Goal: Book appointment/travel/reservation

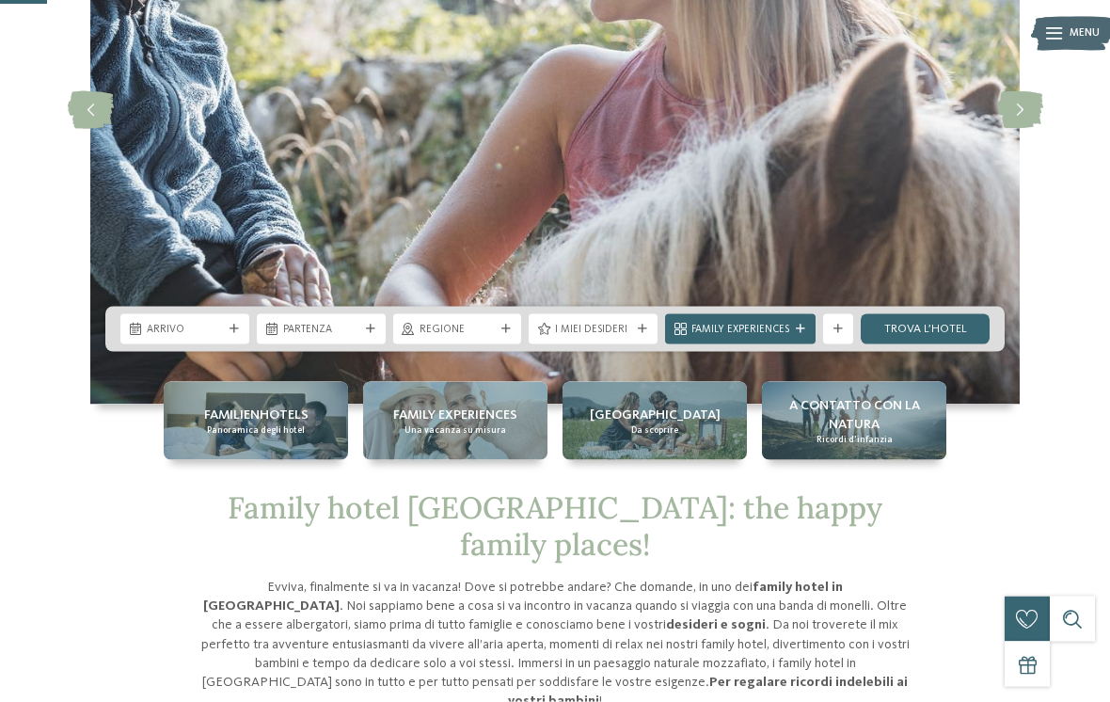
scroll to position [264, 0]
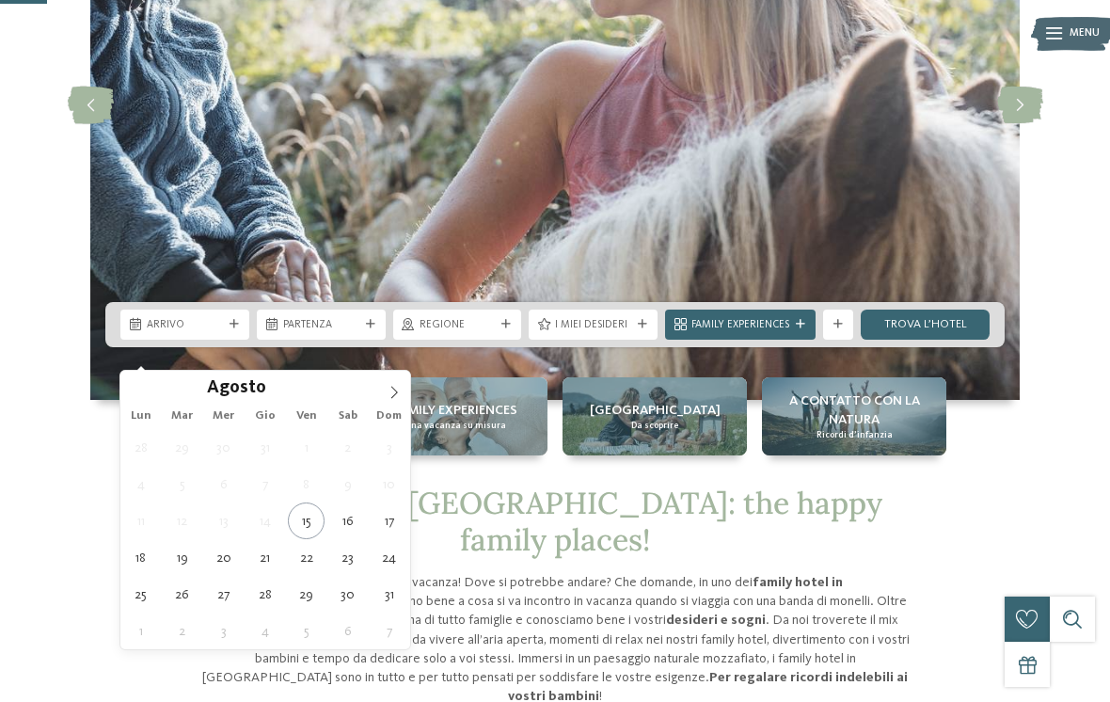
click at [405, 383] on span at bounding box center [394, 387] width 32 height 32
click at [393, 388] on icon at bounding box center [394, 392] width 13 height 13
click at [397, 386] on icon at bounding box center [394, 392] width 13 height 13
click at [391, 391] on icon at bounding box center [394, 392] width 13 height 13
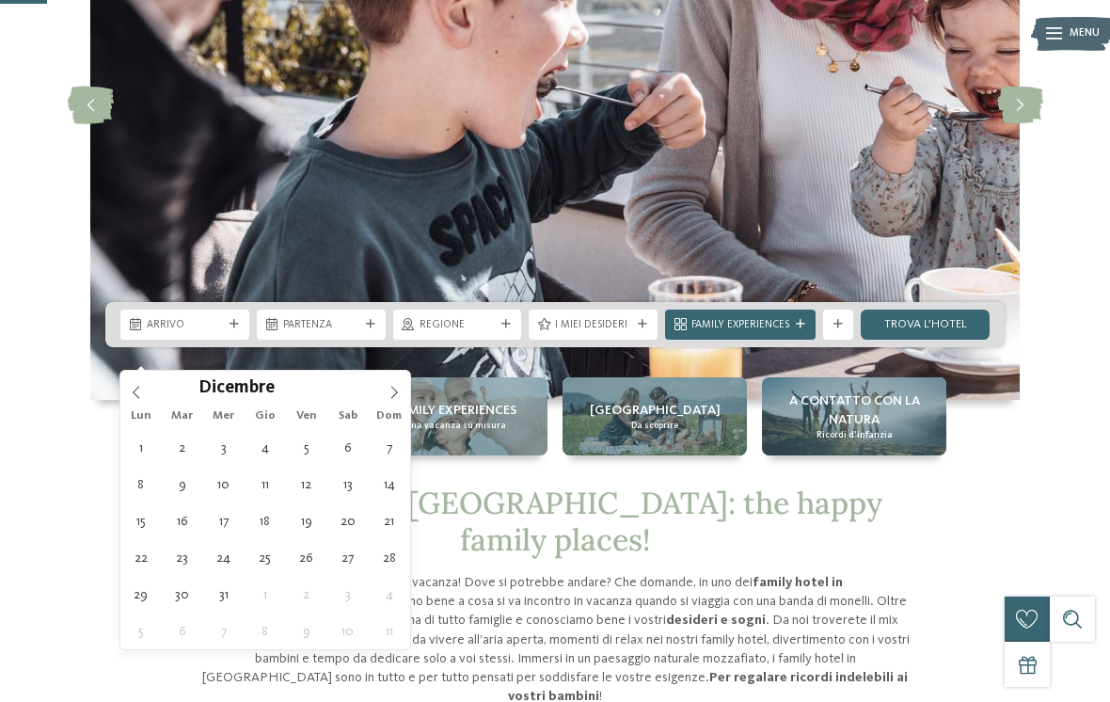
type div "29.12.2025"
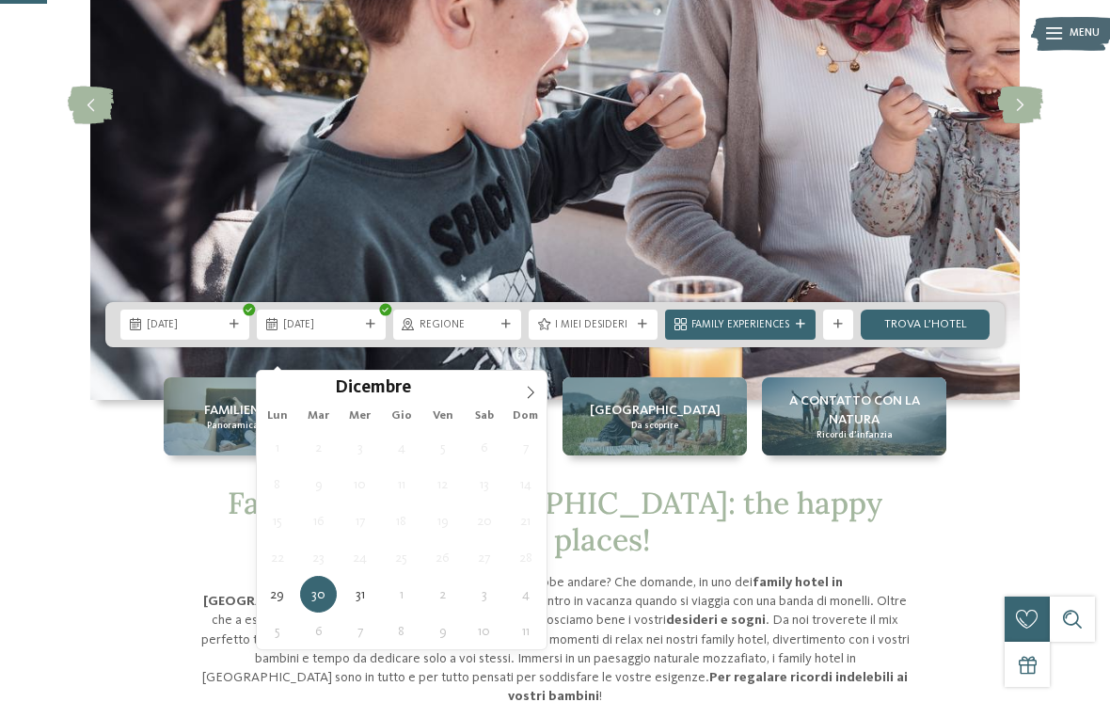
click at [535, 380] on span at bounding box center [531, 387] width 32 height 32
type input "****"
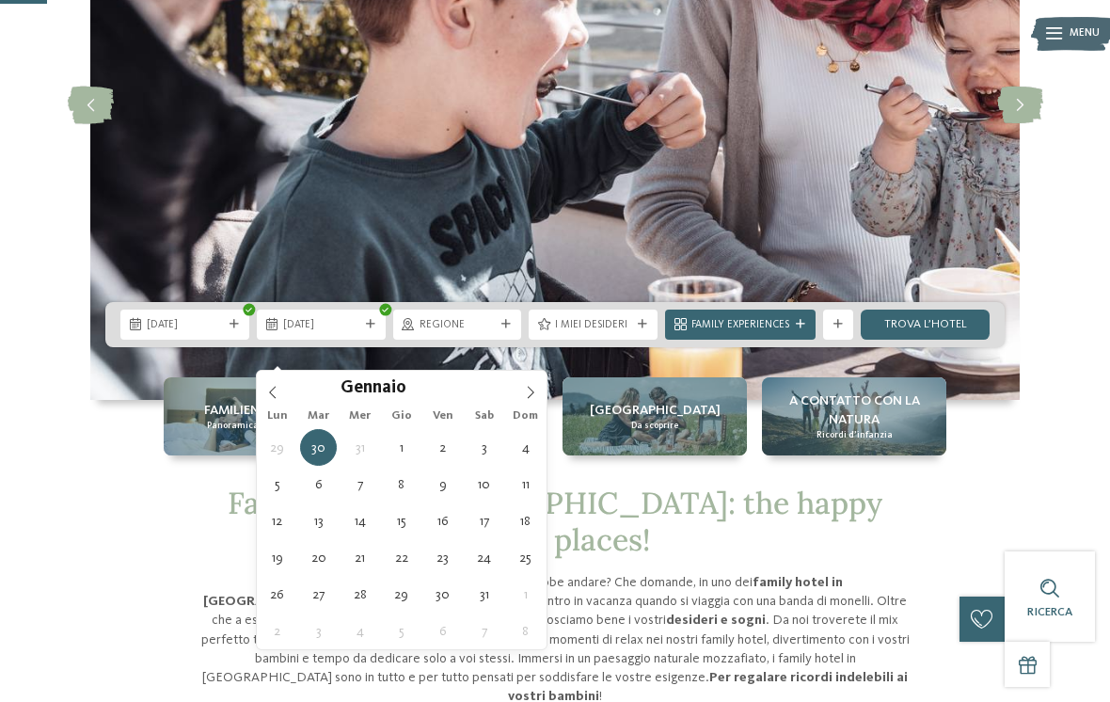
type div "03.01.2026"
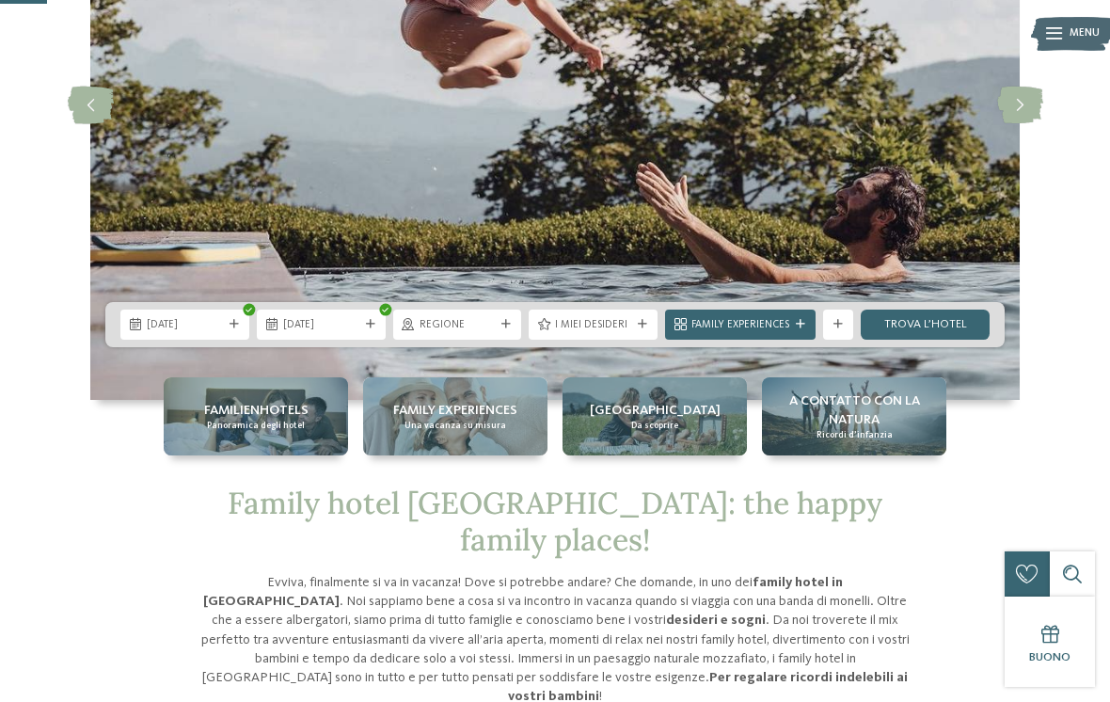
click at [494, 333] on span "Regione" at bounding box center [458, 325] width 76 height 15
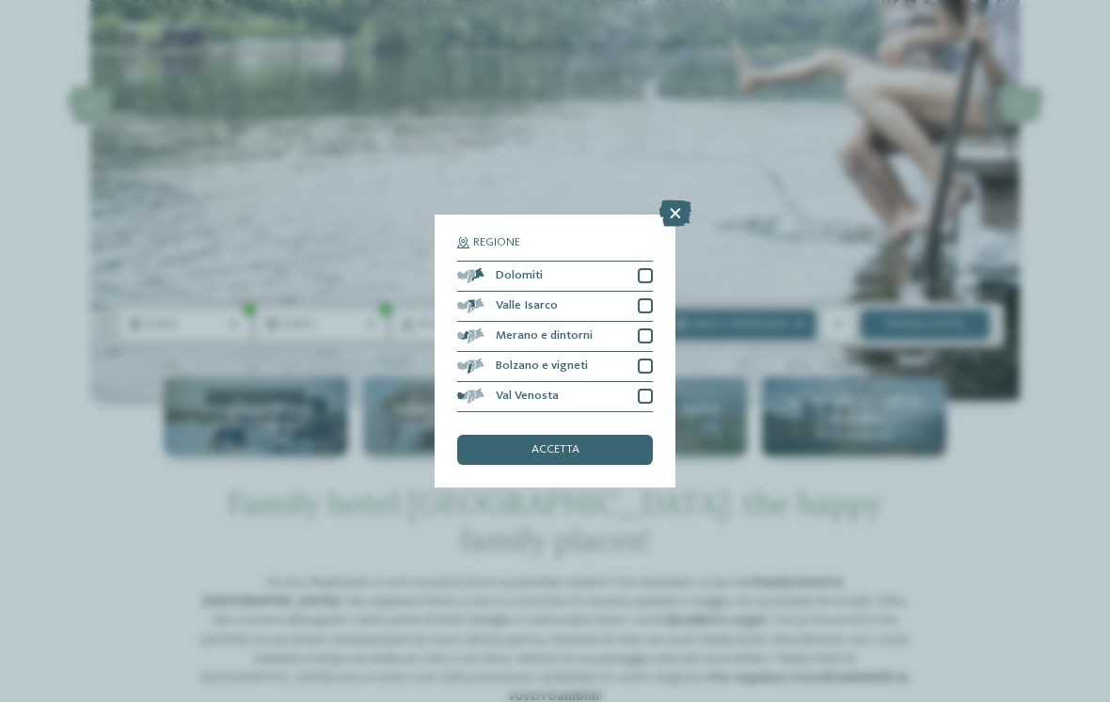
click at [667, 200] on icon at bounding box center [676, 213] width 32 height 26
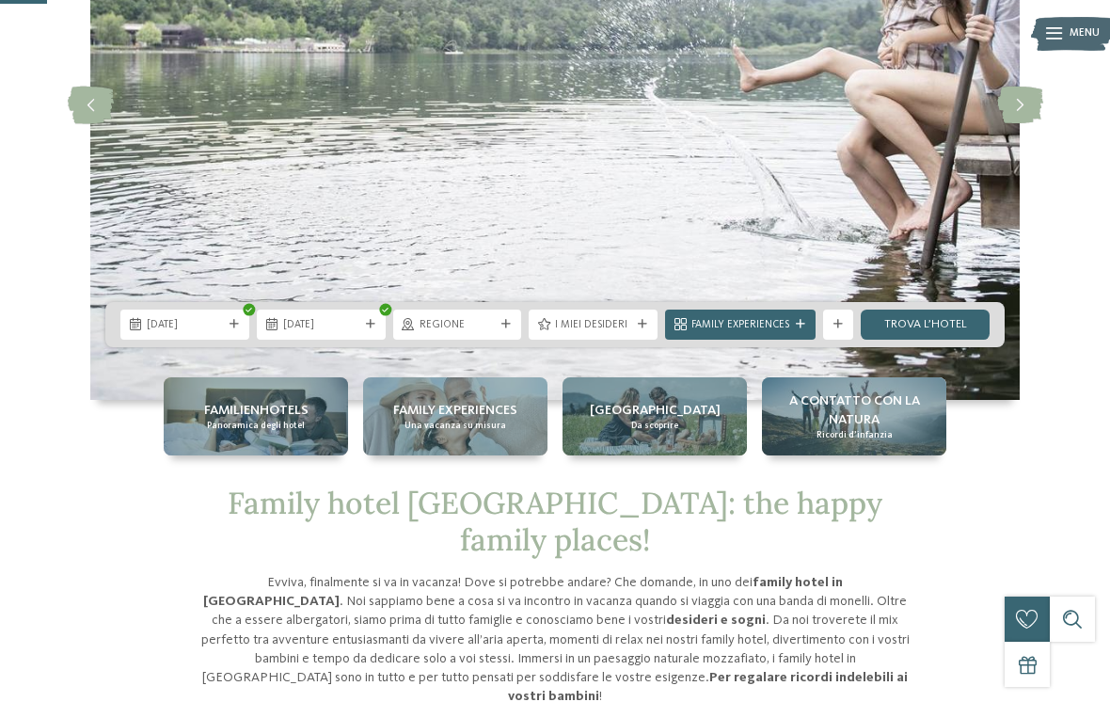
click at [629, 333] on span "I miei desideri" at bounding box center [593, 325] width 76 height 15
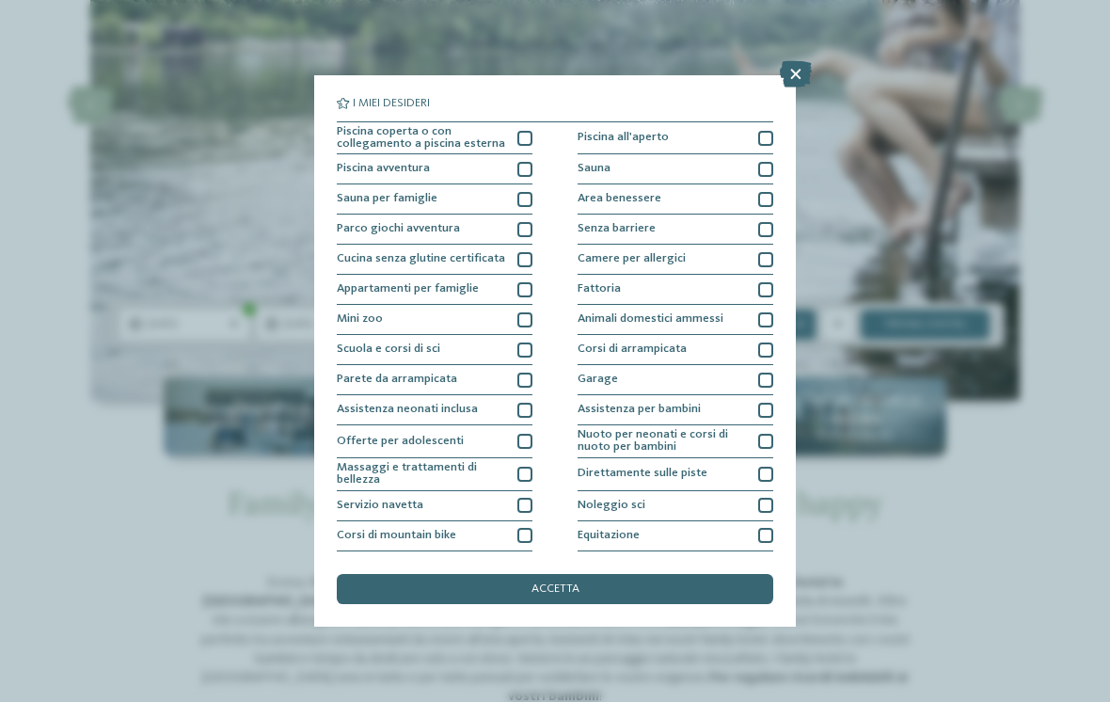
click at [531, 126] on div "Piscina coperta o con collegamento a piscina esterna" at bounding box center [435, 138] width 196 height 33
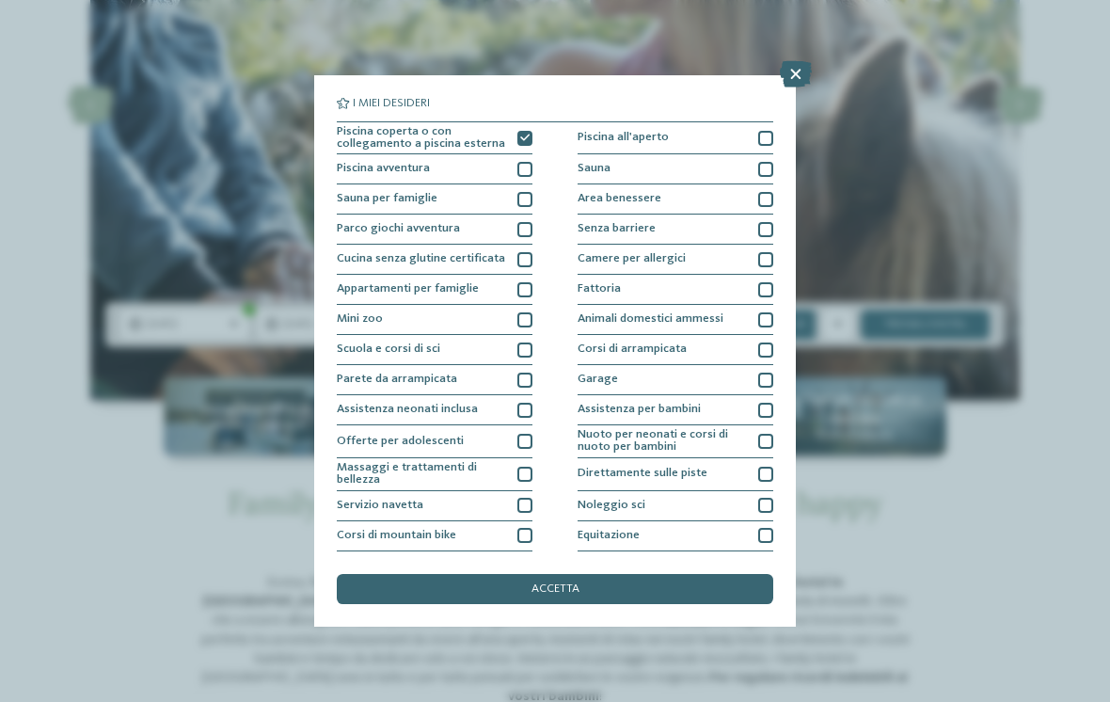
click at [532, 167] on div at bounding box center [524, 169] width 15 height 15
click at [526, 200] on div at bounding box center [524, 199] width 15 height 15
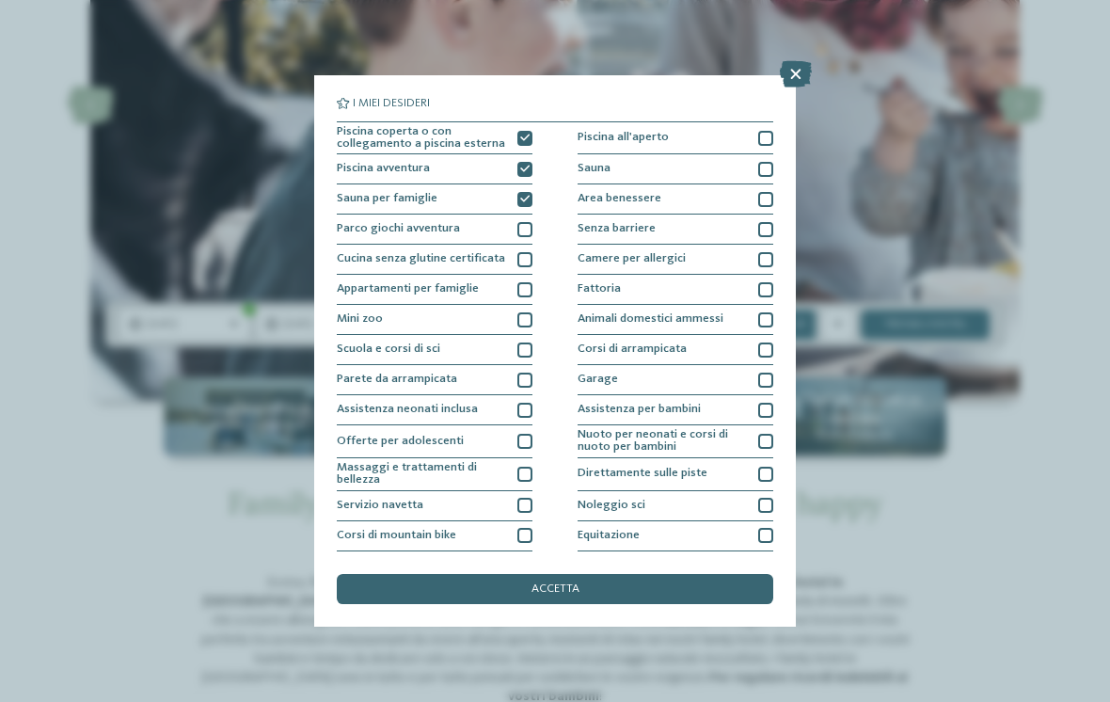
click at [595, 574] on div "accetta" at bounding box center [555, 589] width 437 height 30
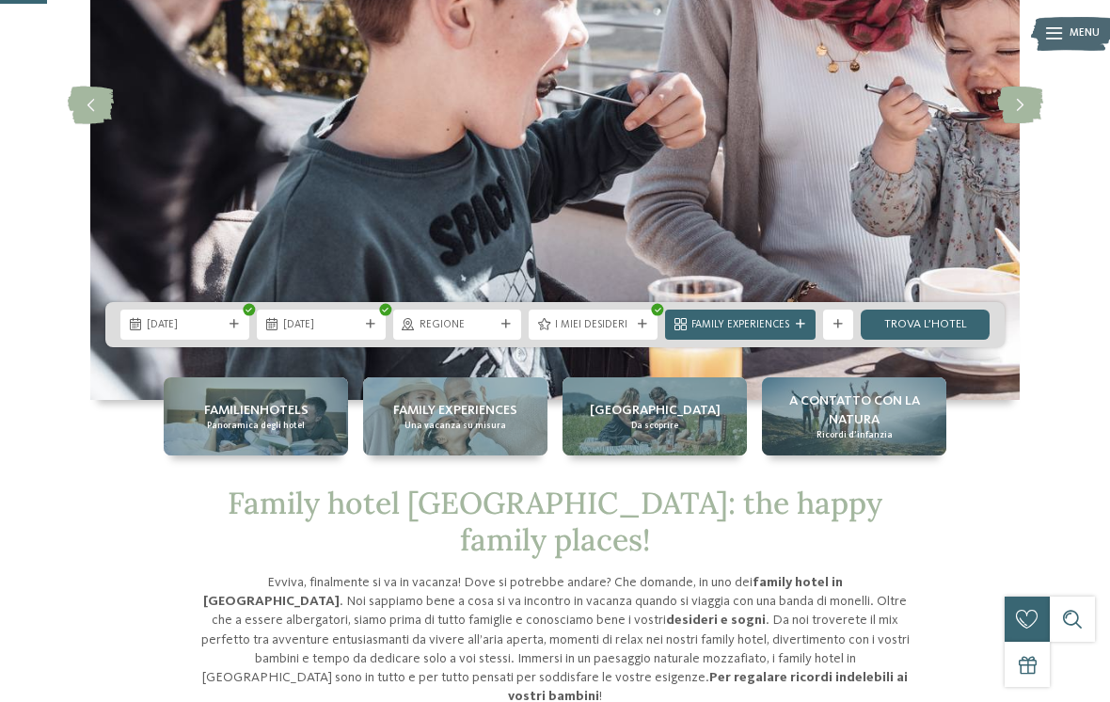
click at [931, 340] on link "trova l’hotel" at bounding box center [925, 325] width 129 height 30
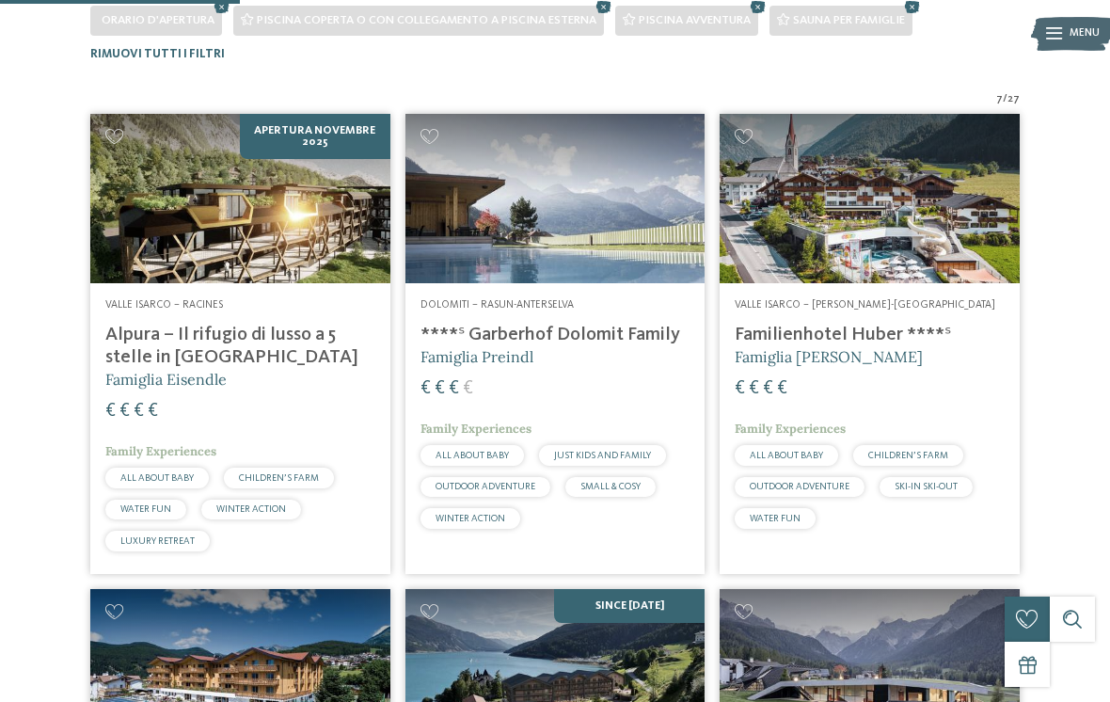
click at [535, 213] on img at bounding box center [555, 198] width 300 height 168
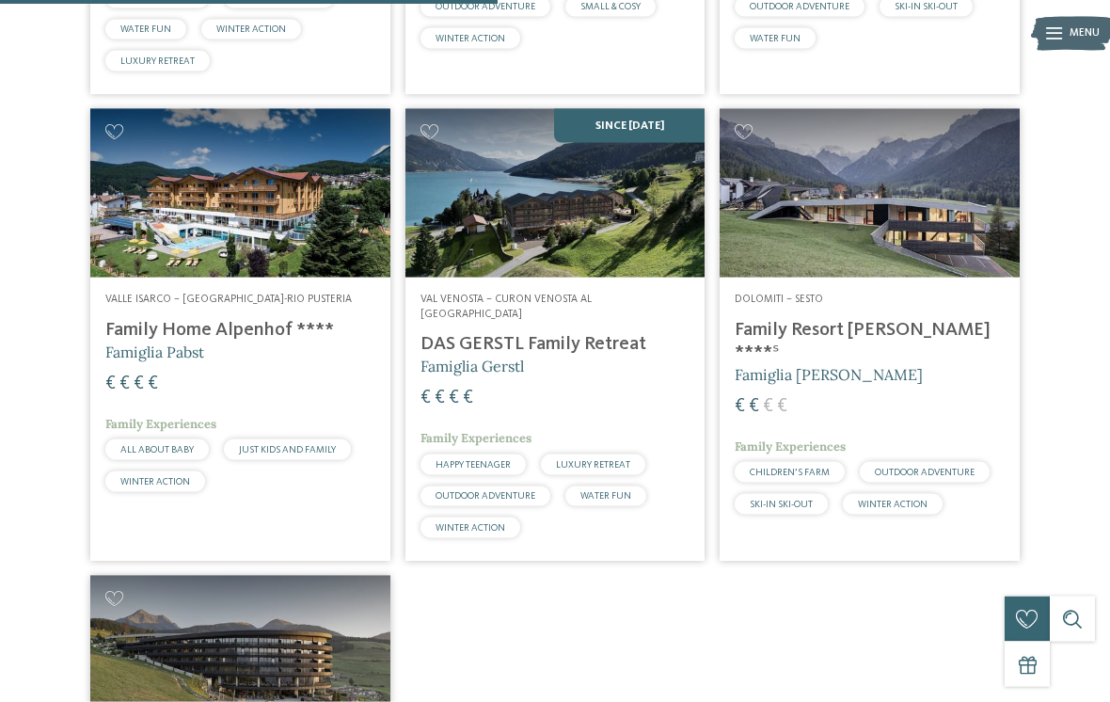
scroll to position [943, 0]
click at [916, 205] on img at bounding box center [870, 192] width 300 height 168
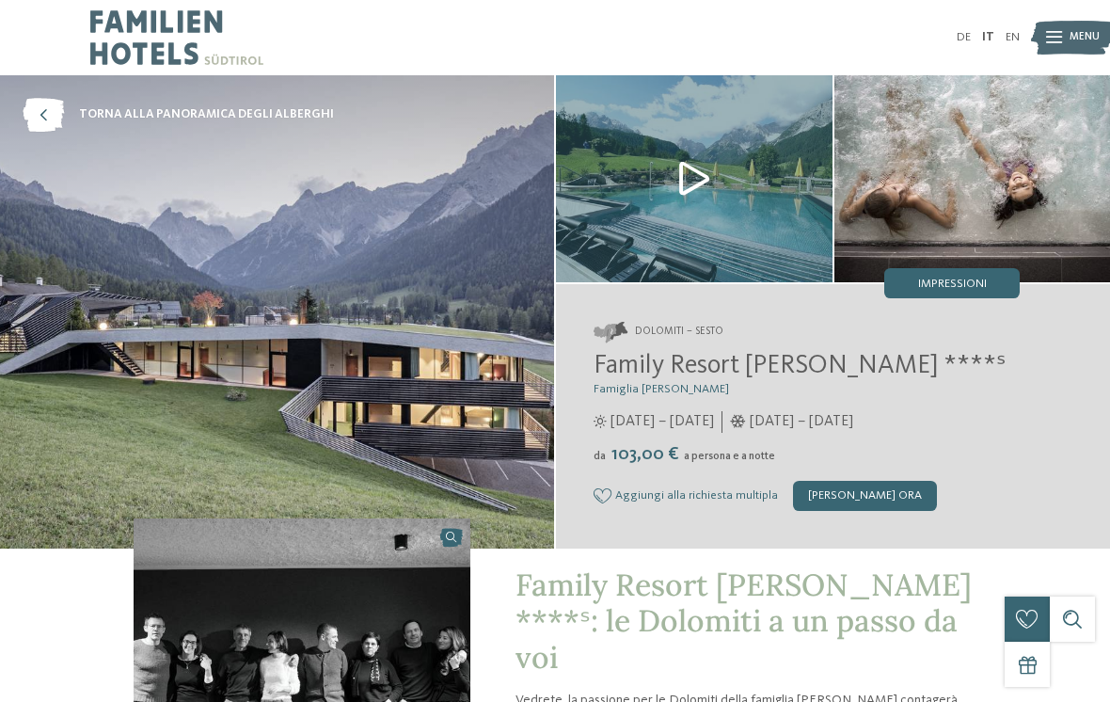
click at [186, 280] on img at bounding box center [277, 311] width 554 height 473
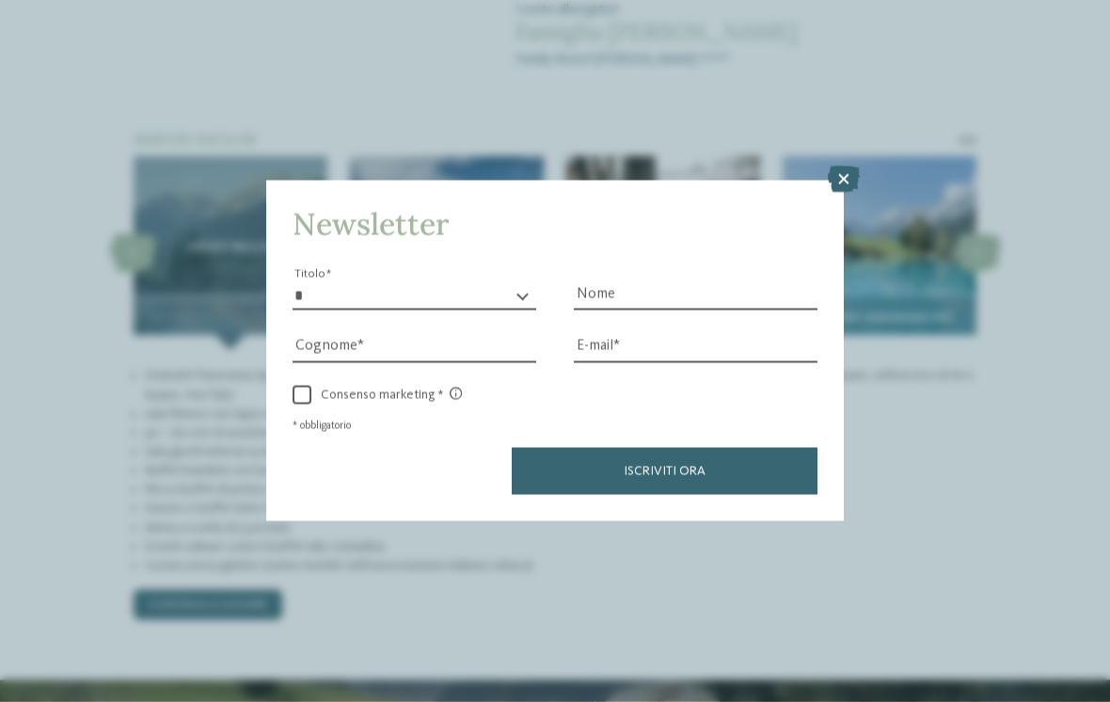
scroll to position [1301, 0]
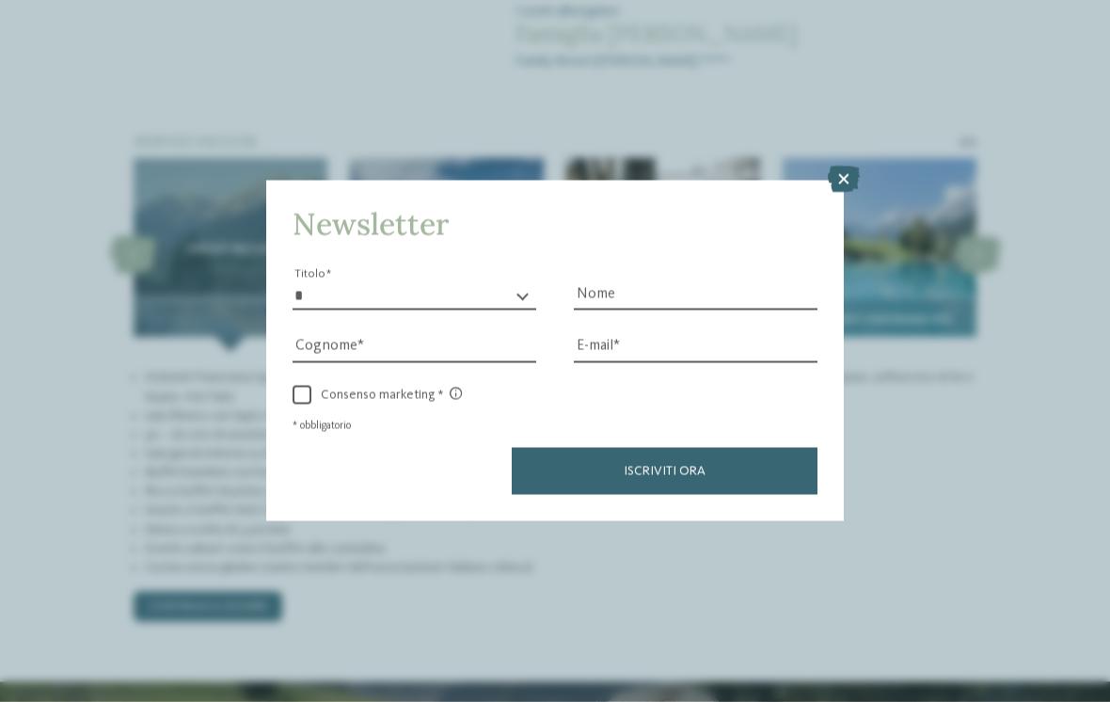
click at [847, 167] on icon at bounding box center [844, 180] width 32 height 26
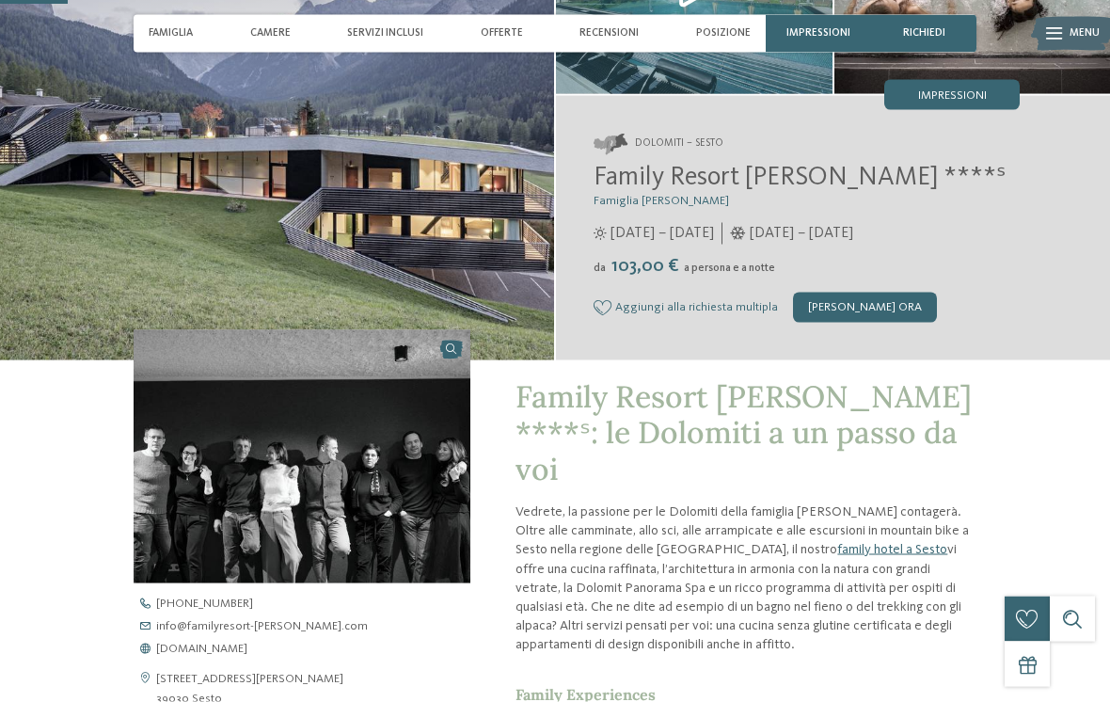
scroll to position [0, 0]
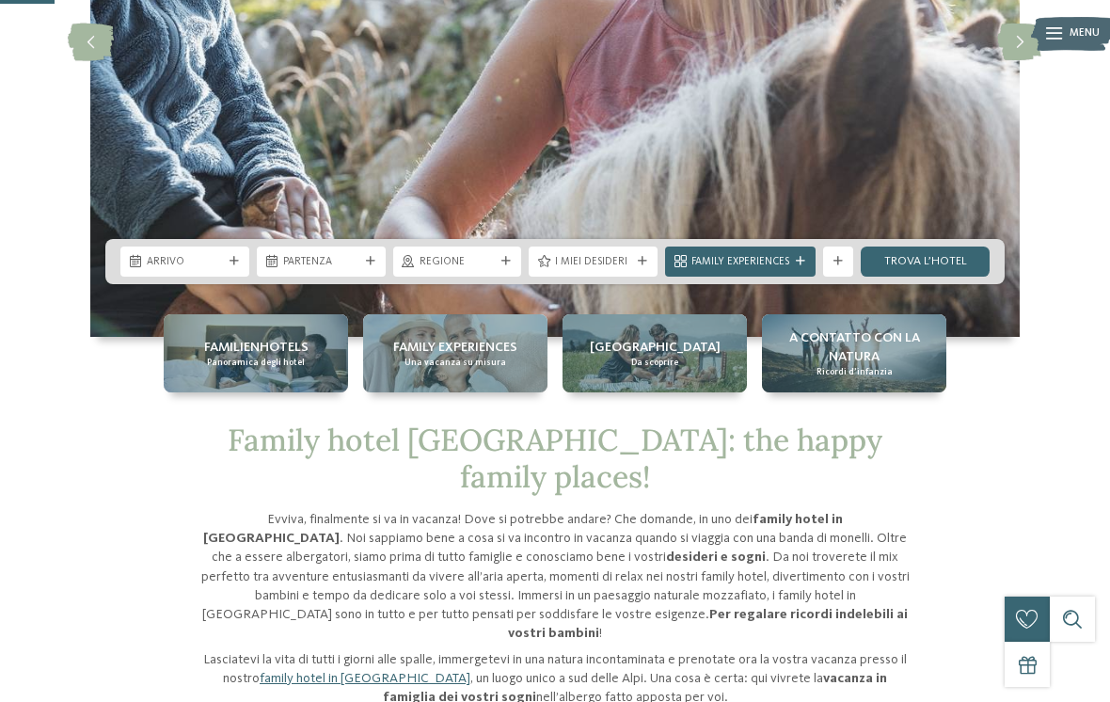
scroll to position [328, 0]
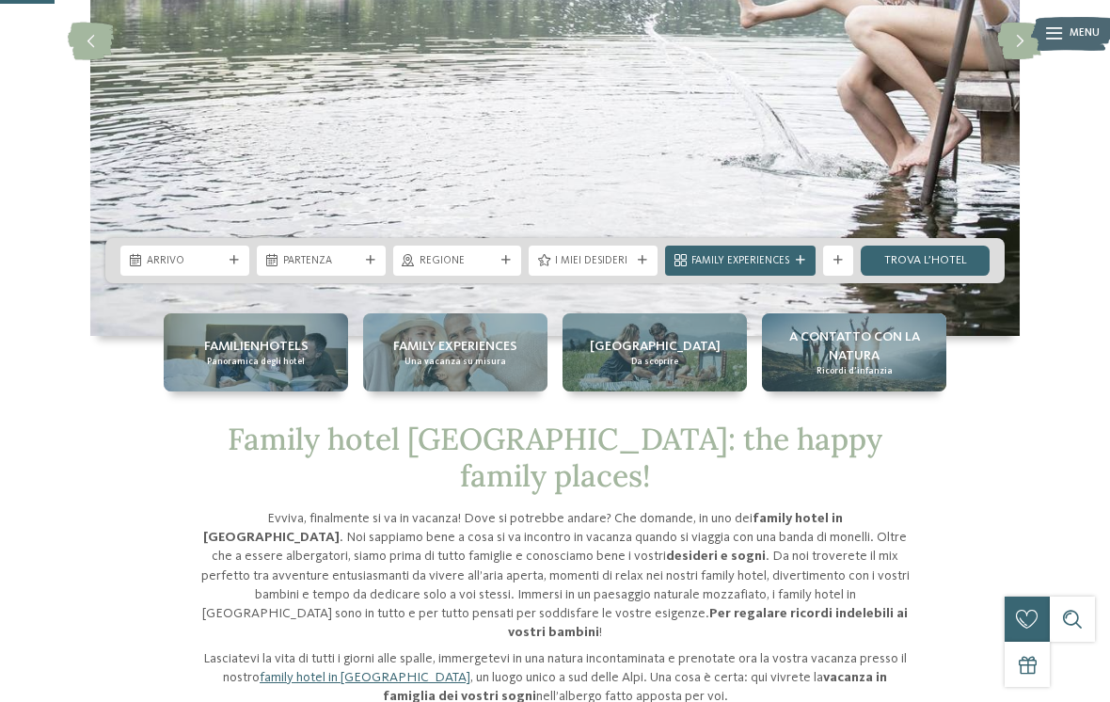
click at [90, 57] on icon at bounding box center [91, 42] width 46 height 38
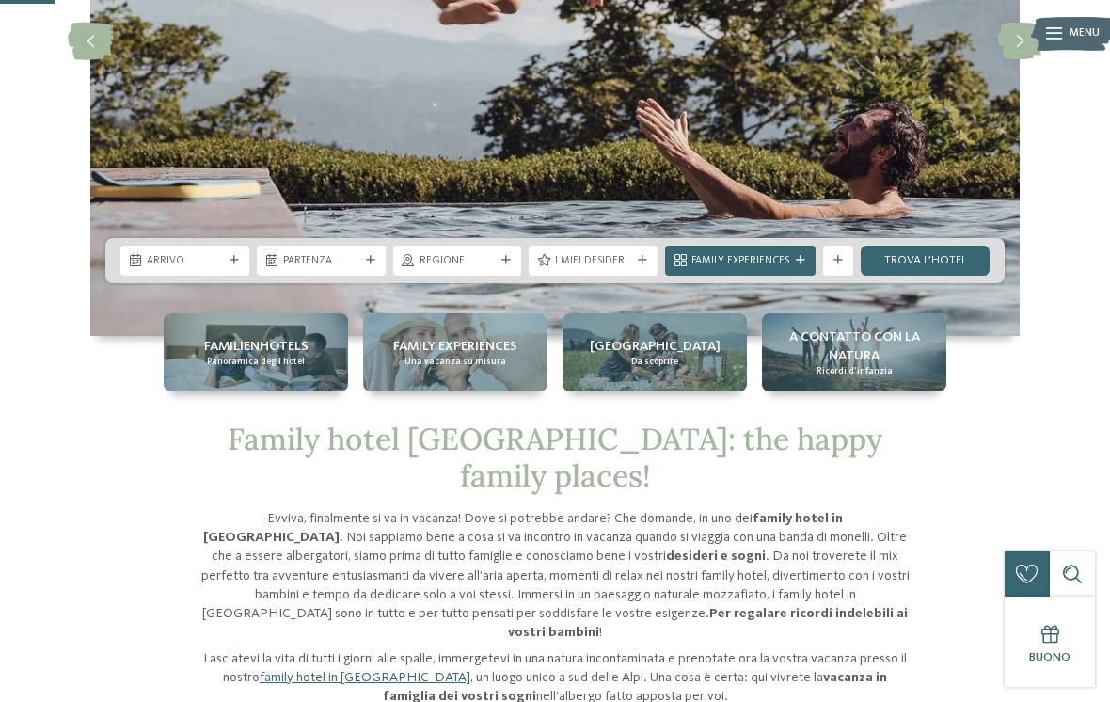
click at [1068, 29] on img at bounding box center [1072, 33] width 83 height 41
